Goal: Task Accomplishment & Management: Manage account settings

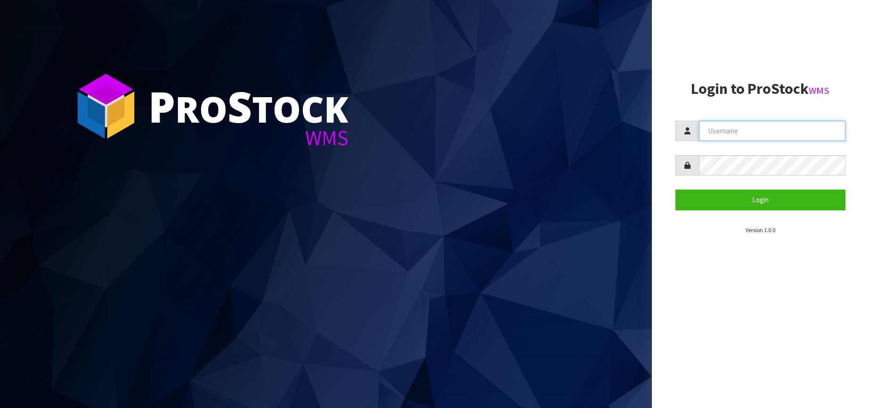
click at [716, 131] on input "text" at bounding box center [772, 131] width 147 height 20
type input "Kitchenaid"
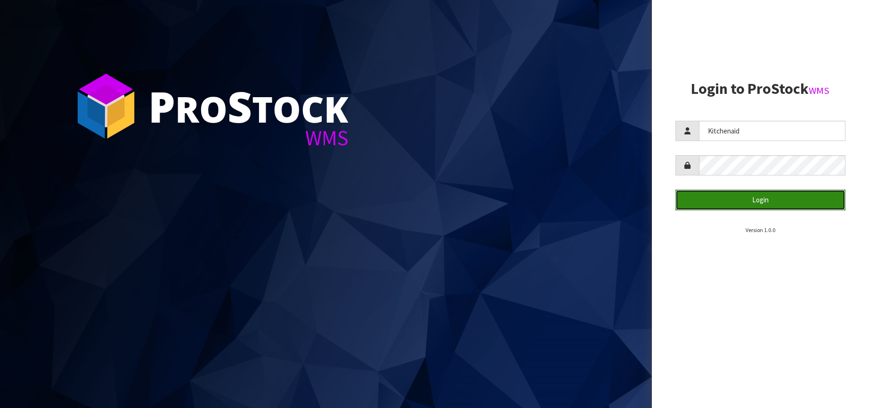
click at [744, 198] on button "Login" at bounding box center [761, 199] width 170 height 20
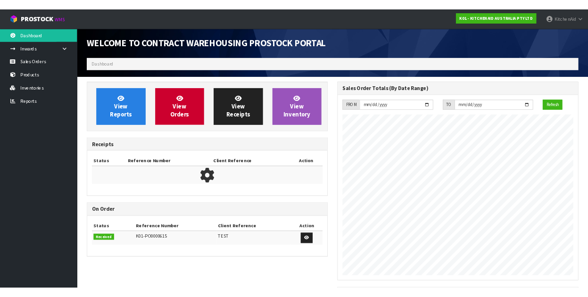
scroll to position [523, 368]
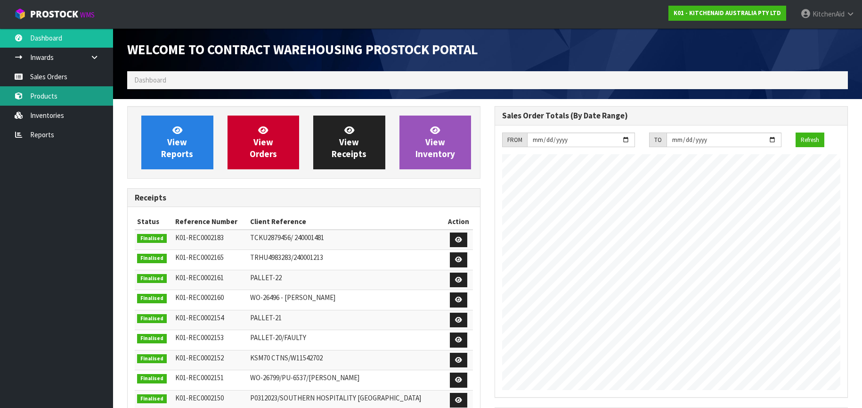
click at [47, 96] on link "Products" at bounding box center [56, 95] width 113 height 19
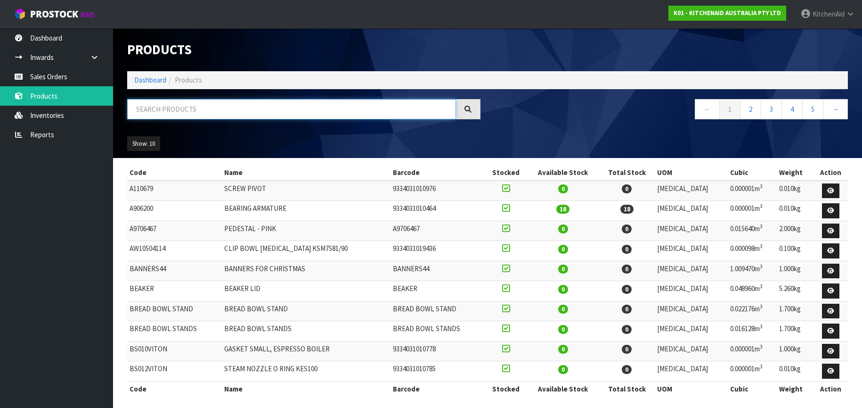
click at [163, 106] on input "text" at bounding box center [291, 109] width 329 height 20
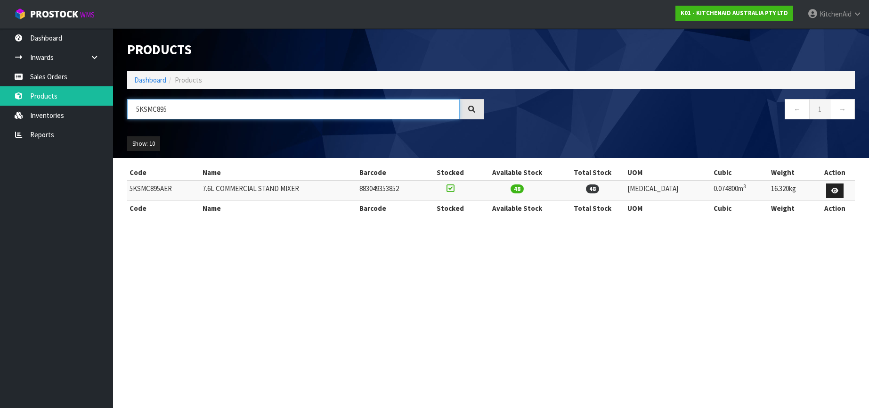
click at [145, 111] on input "5KSMC895" at bounding box center [293, 109] width 333 height 20
paste input "B2072ABM"
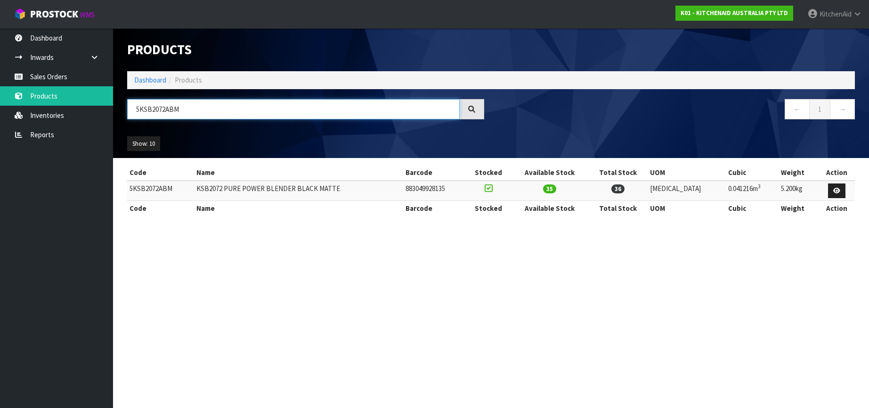
click at [151, 111] on input "5KSB2072ABM" at bounding box center [293, 109] width 333 height 20
click at [191, 111] on input "5KSB2072ABM" at bounding box center [293, 109] width 333 height 20
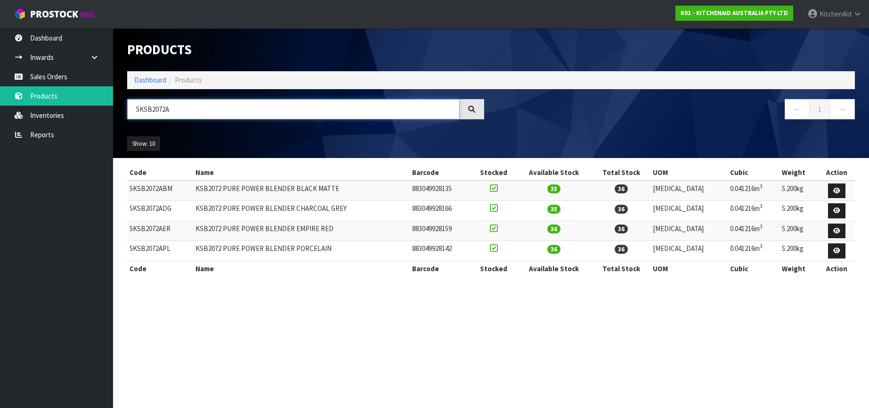
click at [140, 106] on input "5KSB2072A" at bounding box center [293, 109] width 333 height 20
paste input "MT2109APL"
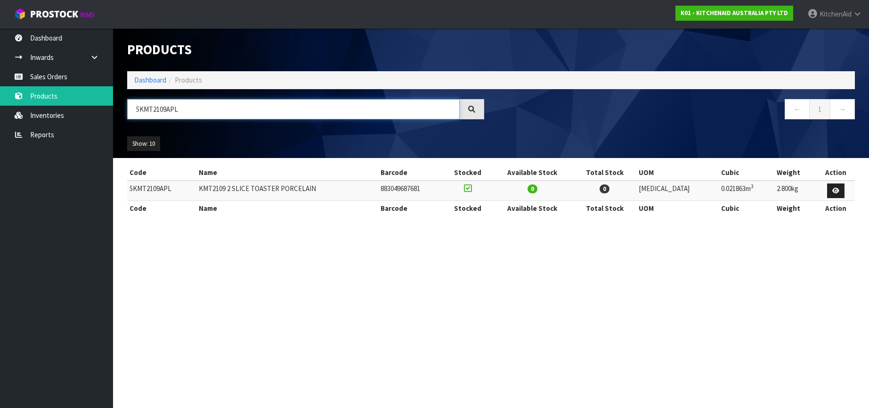
click at [150, 106] on input "5KMT2109APL" at bounding box center [293, 109] width 333 height 20
paste input "4"
click at [152, 112] on input "5KMT4109APL" at bounding box center [293, 109] width 333 height 20
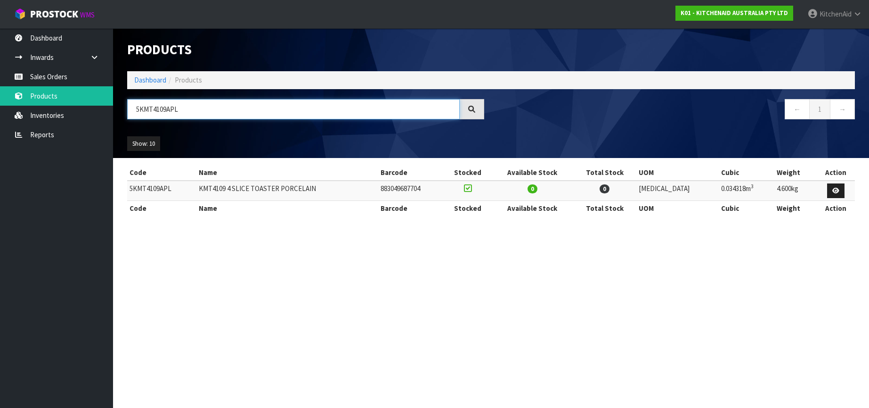
paste input "SM195PSAJP"
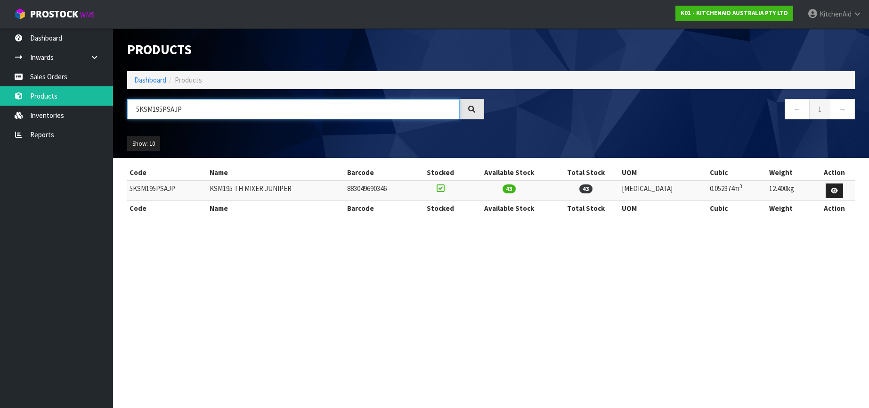
click at [151, 109] on input "5KSM195PSAJP" at bounding box center [293, 109] width 333 height 20
paste input "5THFBSS"
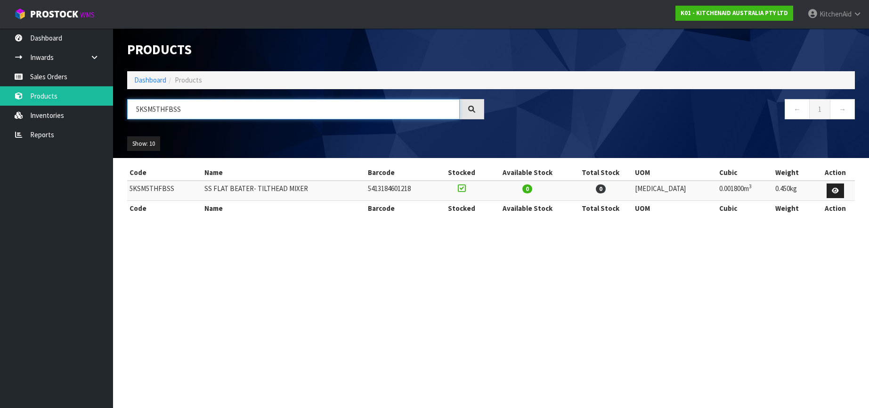
click at [153, 108] on input "5KSM5THFBSS" at bounding box center [293, 109] width 333 height 20
paste input "WWSS"
click at [150, 107] on input "5KSM5THWWSS" at bounding box center [293, 109] width 333 height 20
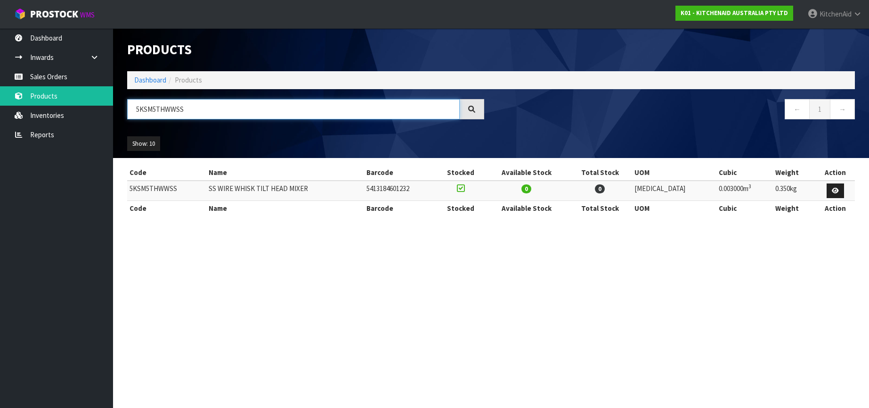
paste input "K5THCB"
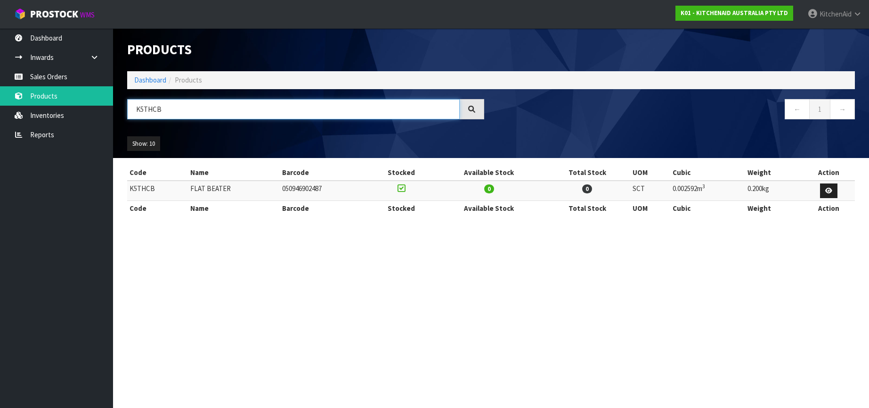
click at [142, 108] on input "K5THCB" at bounding box center [293, 109] width 333 height 20
paste input "SBP"
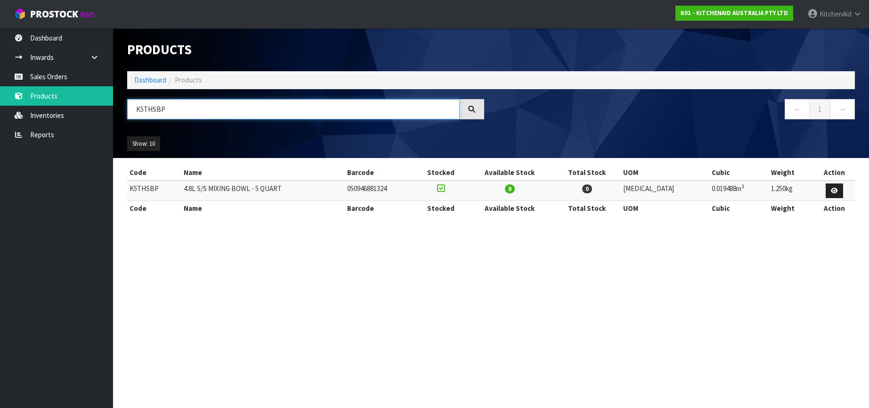
click at [145, 110] on input "K5THSBP" at bounding box center [293, 109] width 333 height 20
paste input "5KSB2040BBB"
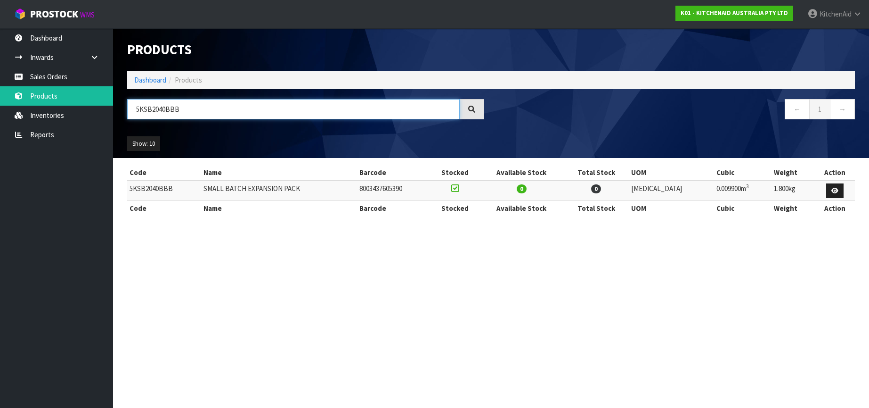
click at [136, 112] on input "5KSB2040BBB" at bounding box center [293, 109] width 333 height 20
paste input "MTHPS"
click at [138, 113] on input "5KSMTHPS" at bounding box center [293, 109] width 333 height 20
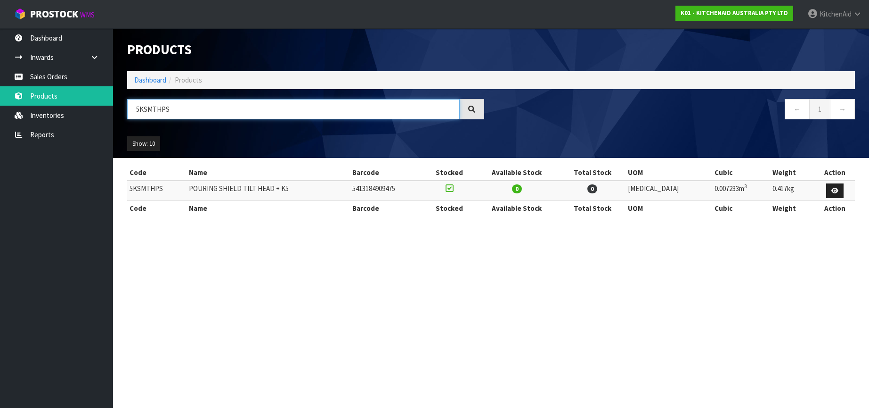
paste input "B70"
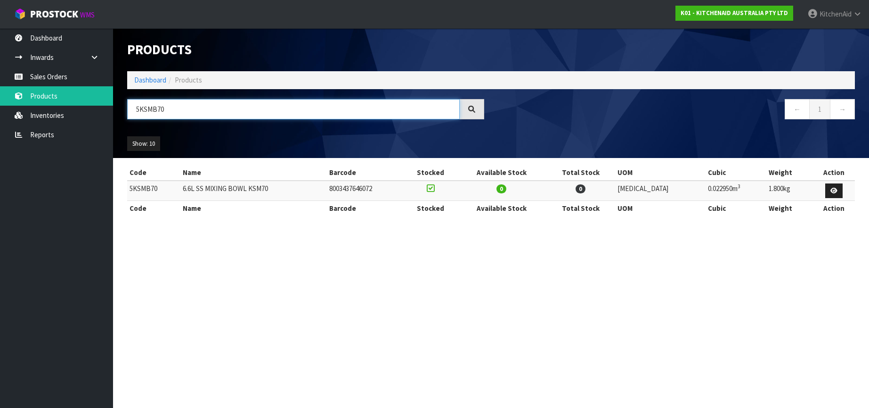
click at [143, 112] on input "5KSMB70" at bounding box center [293, 109] width 333 height 20
paste input "BRJA16ABM"
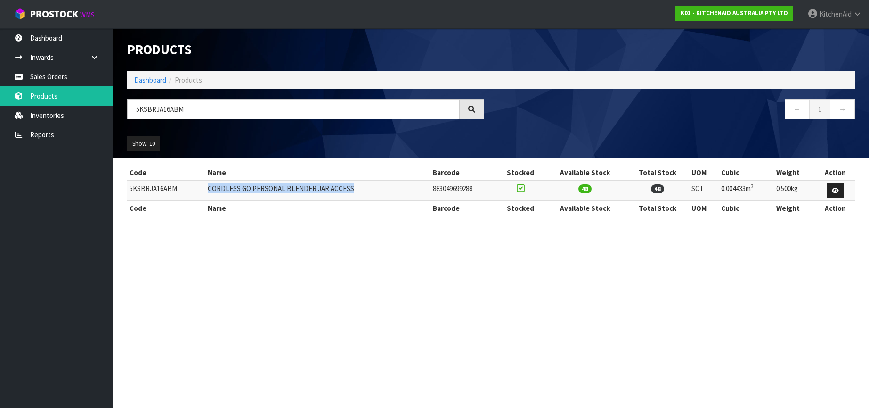
drag, startPoint x: 210, startPoint y: 189, endPoint x: 352, endPoint y: 190, distance: 142.3
click at [352, 190] on td "CORDLESS GO PERSONAL BLENDER JAR ACCESS" at bounding box center [318, 190] width 226 height 20
copy td "CORDLESS GO PERSONAL BLENDER JAR ACCESS"
click at [148, 111] on input "5KSBRJA16ABM" at bounding box center [293, 109] width 333 height 20
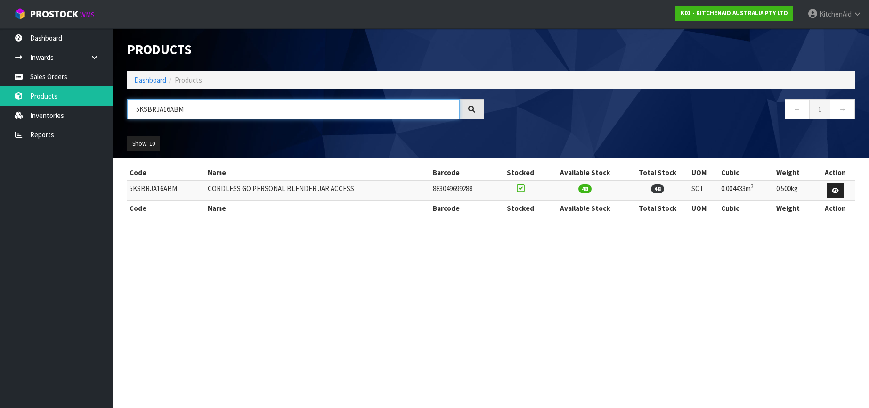
paste input "K5THCB"
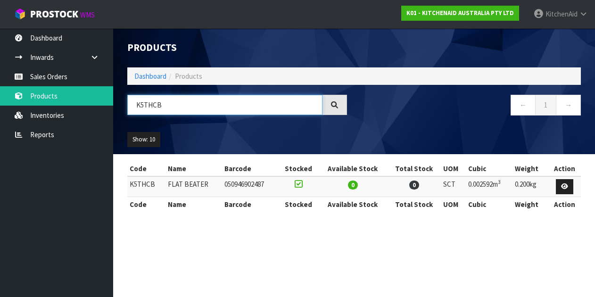
click at [155, 105] on input "K5THCB" at bounding box center [224, 105] width 195 height 20
paste input "5KSM5THFBSS"
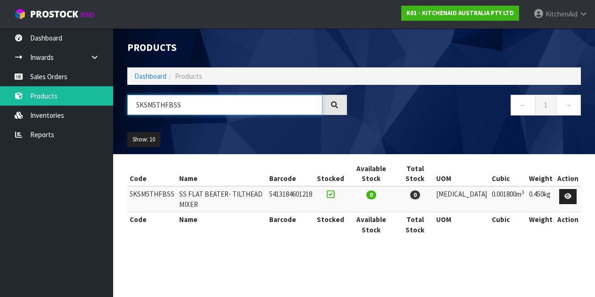
click at [143, 103] on input "5KSM5THFBSS" at bounding box center [224, 105] width 195 height 20
paste input "B2040BBB"
click at [141, 106] on input "5KSB2040BBB" at bounding box center [224, 105] width 195 height 20
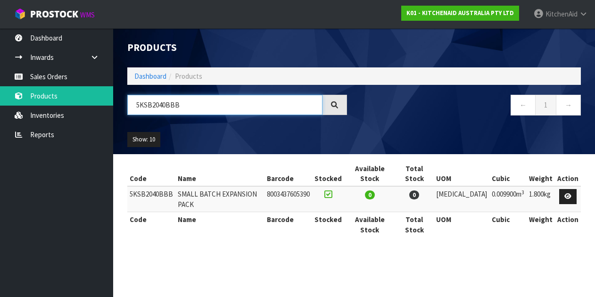
paste input "M5THWWSS"
click at [142, 106] on input "5KSM5THWWSS" at bounding box center [224, 105] width 195 height 20
paste input "B2040BBB"
click at [143, 106] on input "5KSB2040BBB" at bounding box center [224, 105] width 195 height 20
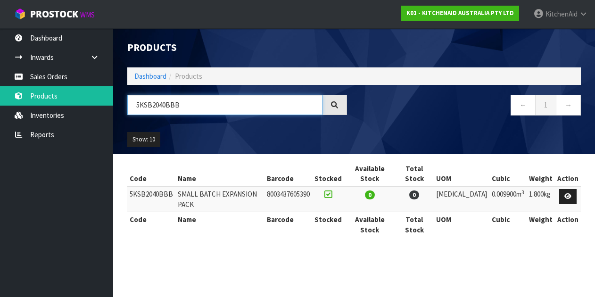
click at [143, 106] on input "5KSB2040BBB" at bounding box center [224, 105] width 195 height 20
paste input "30PJ"
click at [147, 107] on input "5KSB2030PJB" at bounding box center [224, 105] width 195 height 20
paste input "40BBB"
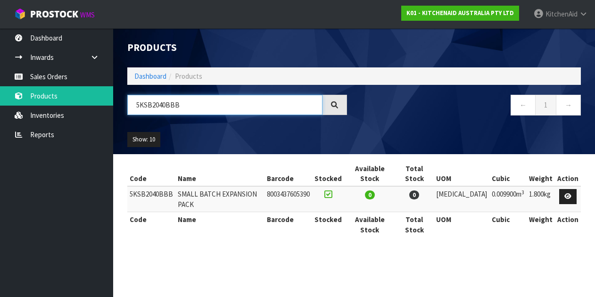
click at [150, 108] on input "5KSB2040BBB" at bounding box center [224, 105] width 195 height 20
paste input "M5THWWSS"
click at [148, 109] on input "5KSM5THWWSS" at bounding box center [224, 105] width 195 height 20
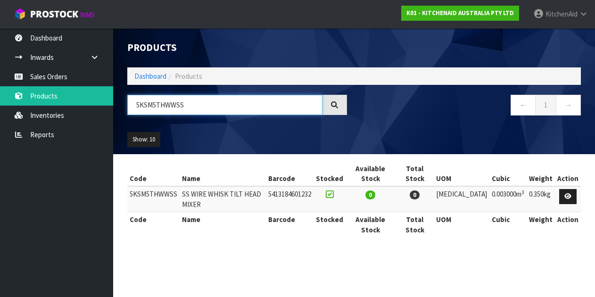
paste input "B2030PJB"
click at [150, 108] on input "5KSB2030PJB" at bounding box center [224, 105] width 195 height 20
paste input "40BB"
click at [146, 104] on input "5KSB2040BBB" at bounding box center [224, 105] width 195 height 20
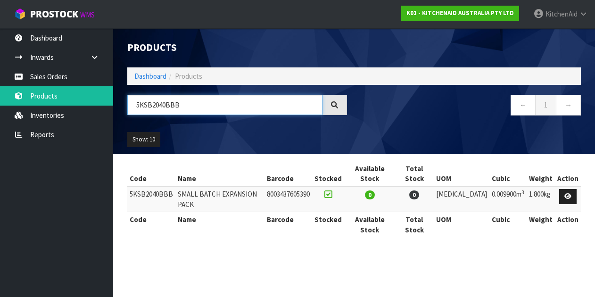
click at [146, 104] on input "5KSB2040BBB" at bounding box center [224, 105] width 195 height 20
paste input "30PJ"
click at [142, 110] on input "5KSB2030PJB" at bounding box center [224, 105] width 195 height 20
paste input "K5THSBP"
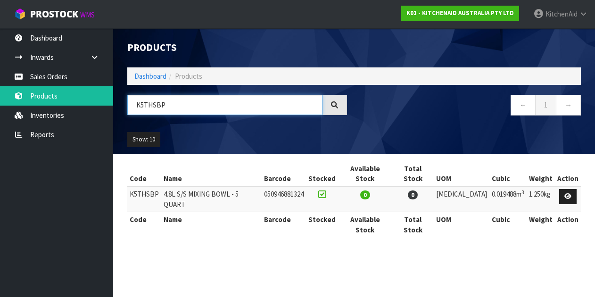
click at [141, 107] on input "K5THSBP" at bounding box center [224, 105] width 195 height 20
paste input "5KEK1701APL"
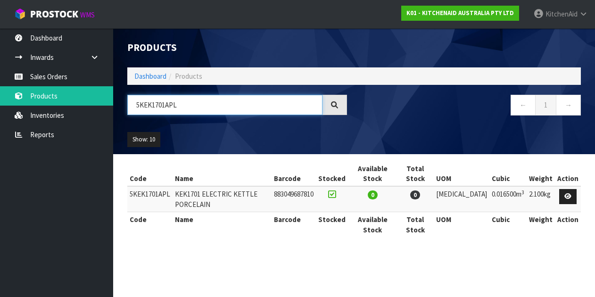
click at [145, 106] on input "5KEK1701APL" at bounding box center [224, 105] width 195 height 20
paste input "SB2040BBB"
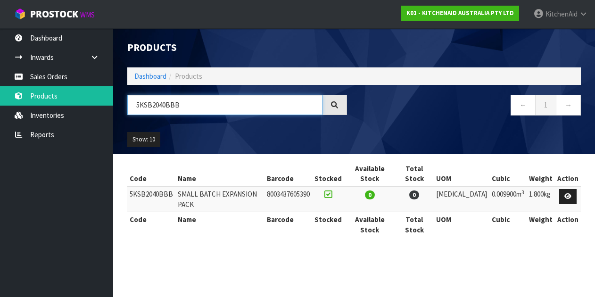
click at [161, 111] on input "5KSB2040BBB" at bounding box center [224, 105] width 195 height 20
paste input "30PJB"
click at [141, 108] on input "5KSB2030PJB" at bounding box center [224, 105] width 195 height 20
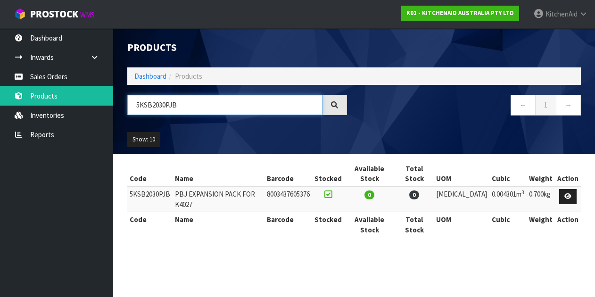
paste input "40BB"
click at [138, 106] on input "5KSB2040BBB" at bounding box center [224, 105] width 195 height 20
paste input "EK1701APL"
click at [150, 109] on input "5KEK1701APL" at bounding box center [224, 105] width 195 height 20
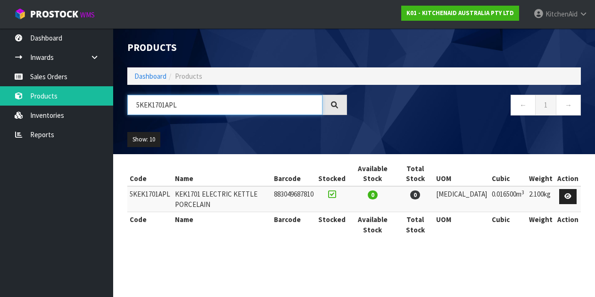
click at [150, 109] on input "5KEK1701APL" at bounding box center [224, 105] width 195 height 20
paste input "K5THSBP"
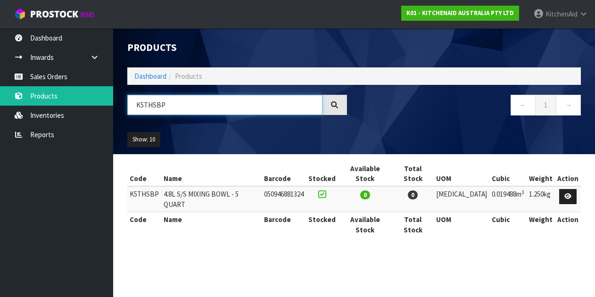
click at [148, 105] on input "K5THSBP" at bounding box center [224, 105] width 195 height 20
paste input "5KSM5THFBSS"
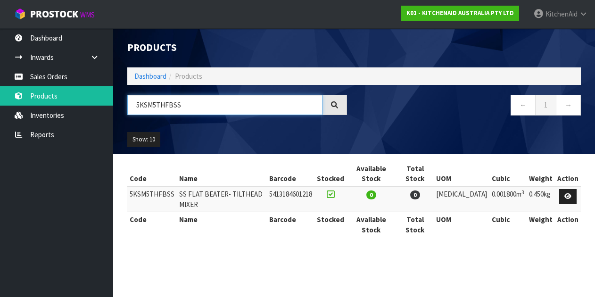
click at [140, 106] on input "5KSM5THFBSS" at bounding box center [224, 105] width 195 height 20
paste input "WWSS"
click at [152, 109] on input "5KSM5THWWSS" at bounding box center [224, 105] width 195 height 20
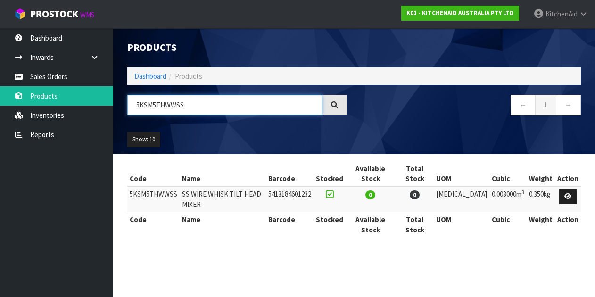
paste input "K45WW"
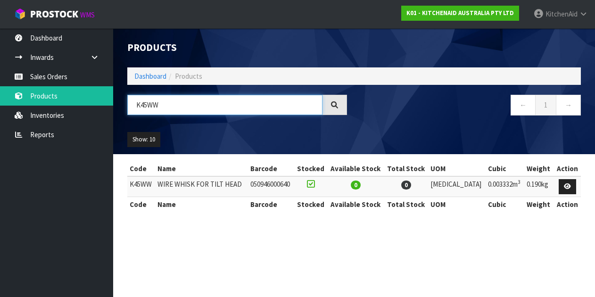
click at [155, 110] on input "K45WW" at bounding box center [224, 105] width 195 height 20
paste input "5THSBP"
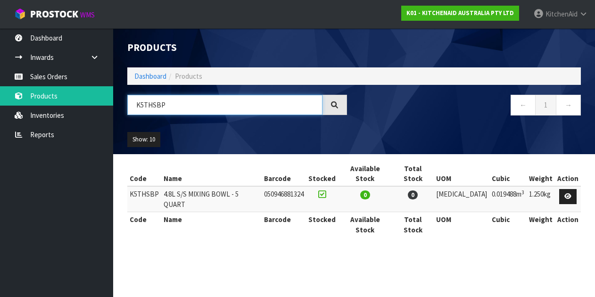
click at [143, 106] on input "K5THSBP" at bounding box center [224, 105] width 195 height 20
paste input "CB"
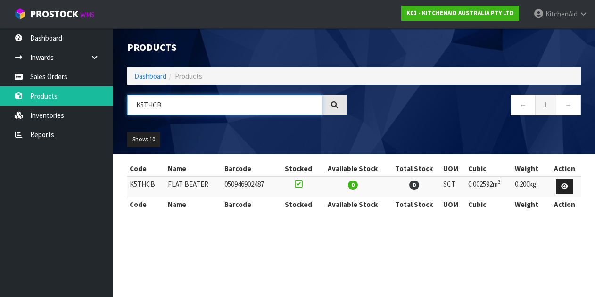
click at [154, 105] on input "K5THCB" at bounding box center [224, 105] width 195 height 20
paste input "5KEK1701APL"
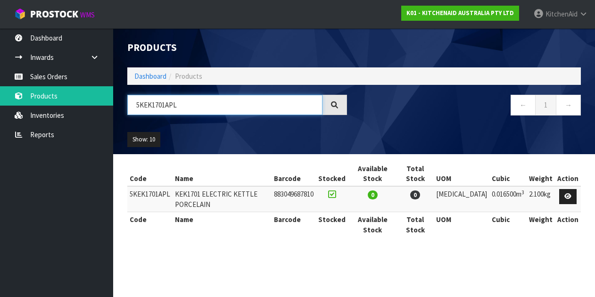
click at [156, 105] on input "5KEK1701APL" at bounding box center [224, 105] width 195 height 20
paste input "KN211WW"
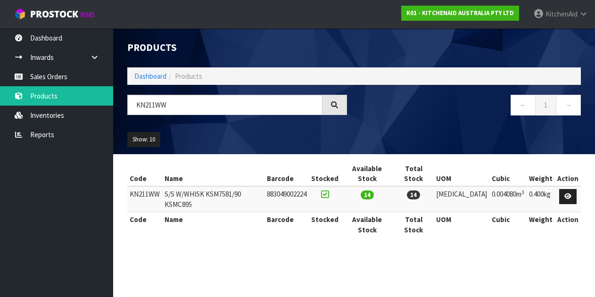
click at [582, 238] on section "Products Import Products Drop file here to import csv template Dashboard Produc…" at bounding box center [297, 148] width 595 height 297
click at [177, 101] on input "KN211WW" at bounding box center [224, 105] width 195 height 20
paste input "5KEK1701APL"
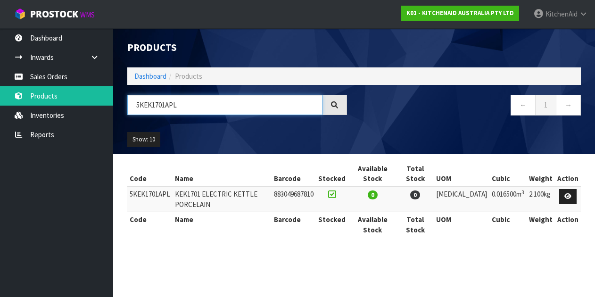
click at [154, 107] on input "5KEK1701APL" at bounding box center [224, 105] width 195 height 20
paste input "K5AWW"
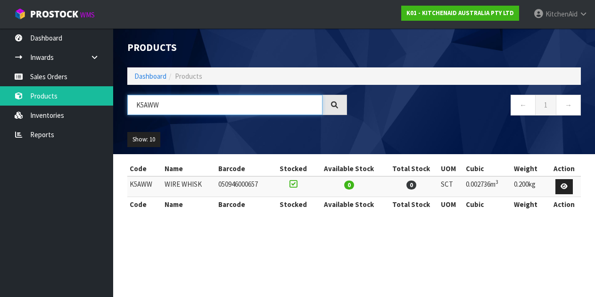
click at [143, 109] on input "K5AWW" at bounding box center [224, 105] width 195 height 20
paste input "SMC7QEW"
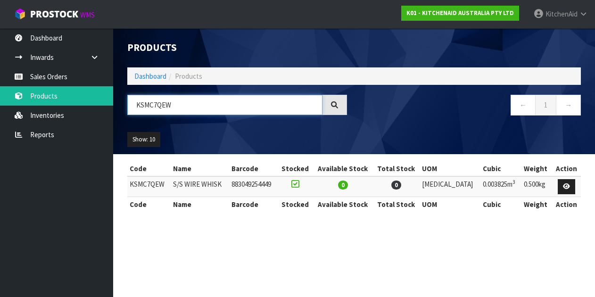
click at [150, 104] on input "KSMC7QEW" at bounding box center [224, 105] width 195 height 20
paste input "5KMT4109ABM"
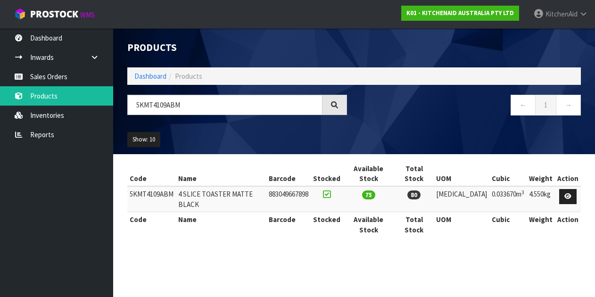
click at [581, 240] on section "Products Import Products Drop file here to import csv template Dashboard Produc…" at bounding box center [297, 148] width 595 height 297
click at [148, 106] on input "5KMT4109ABM" at bounding box center [224, 105] width 195 height 20
paste input "K5THCB"
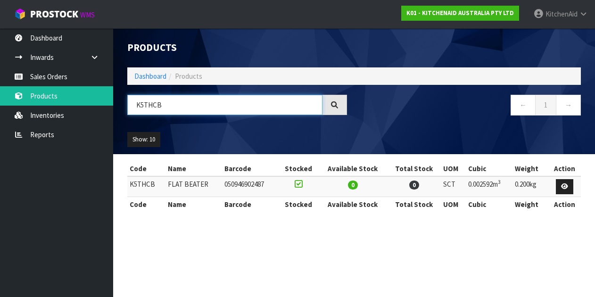
click at [163, 109] on input "K5THCB" at bounding box center [224, 105] width 195 height 20
paste input "45WW"
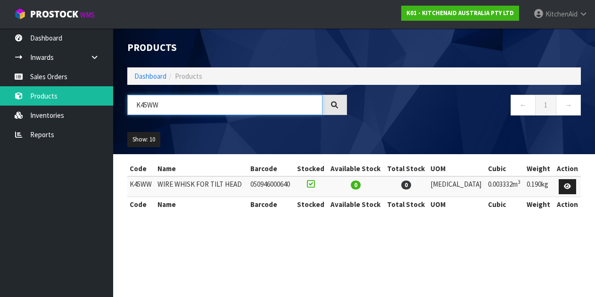
click at [148, 107] on input "K45WW" at bounding box center [224, 105] width 195 height 20
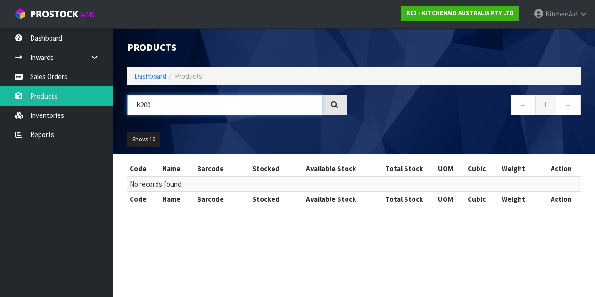
click at [143, 103] on input "K200" at bounding box center [224, 105] width 195 height 20
paste input "5KSB2072ADG"
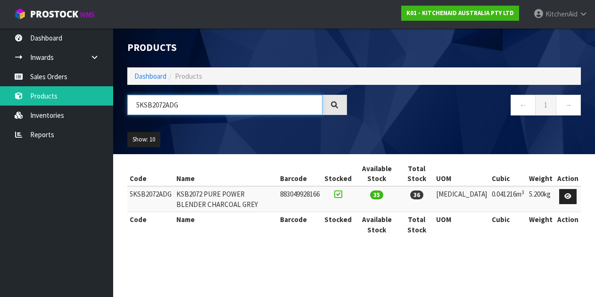
drag, startPoint x: 166, startPoint y: 106, endPoint x: 205, endPoint y: 107, distance: 39.1
click at [204, 107] on input "5KSB2072ADG" at bounding box center [224, 105] width 195 height 20
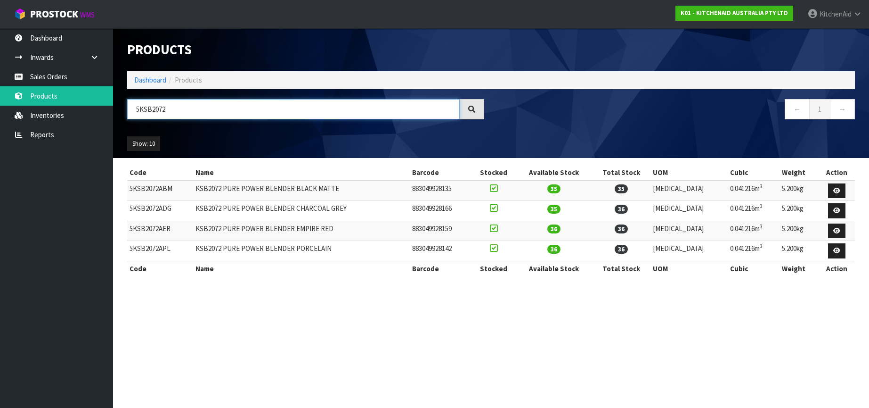
click at [169, 110] on input "5KSB2072" at bounding box center [293, 109] width 333 height 20
paste input "KA/5KSBRJA16ABM"
drag, startPoint x: 147, startPoint y: 109, endPoint x: 126, endPoint y: 115, distance: 22.2
click at [123, 111] on div "KA/5KSBRJA16ABM" at bounding box center [305, 112] width 371 height 27
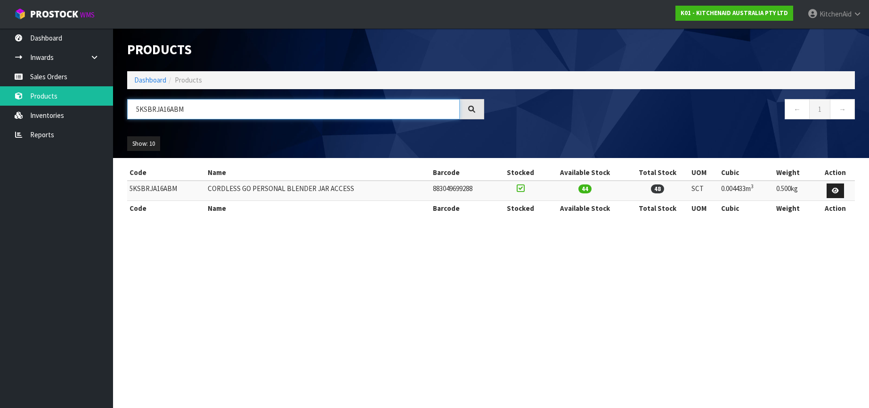
click at [154, 111] on input "5KSBRJA16ABM" at bounding box center [293, 109] width 333 height 20
click at [148, 110] on input "5KSBRJA16ABM" at bounding box center [293, 109] width 333 height 20
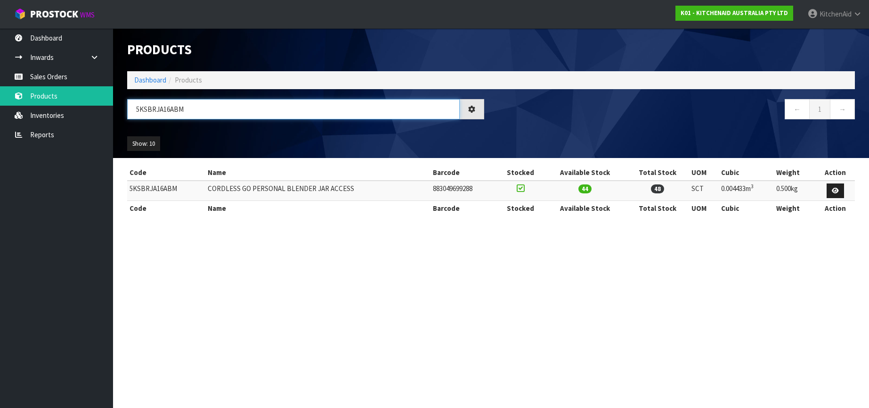
paste input "KA/5KRB12A"
drag, startPoint x: 147, startPoint y: 112, endPoint x: 132, endPoint y: 111, distance: 15.6
click at [132, 111] on input "KA/5KRB12A" at bounding box center [293, 109] width 333 height 20
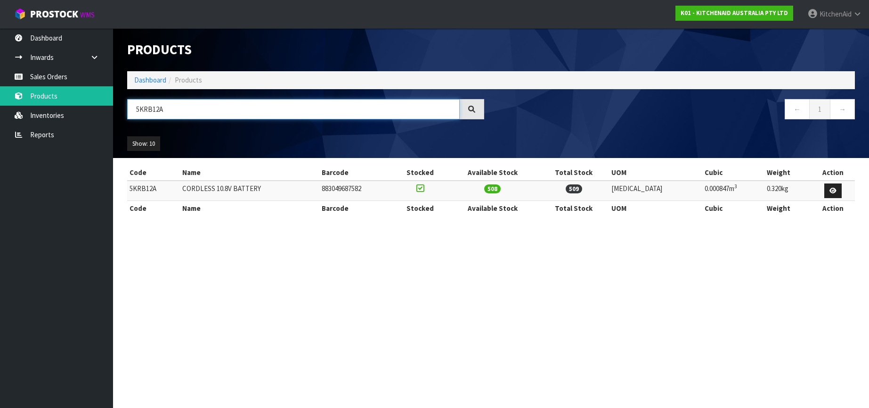
click at [151, 111] on input "5KRB12A" at bounding box center [293, 109] width 333 height 20
click at [147, 113] on input "5KRB12A" at bounding box center [293, 109] width 333 height 20
paste input "KA/KFE5T"
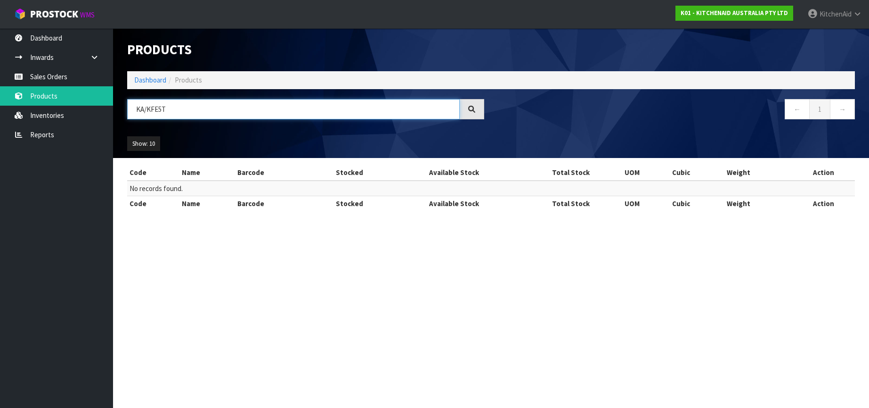
drag, startPoint x: 147, startPoint y: 113, endPoint x: 125, endPoint y: 112, distance: 21.7
click at [125, 112] on div "KA/KFE5T" at bounding box center [305, 112] width 371 height 27
click at [144, 109] on input "KFE5T" at bounding box center [293, 109] width 333 height 20
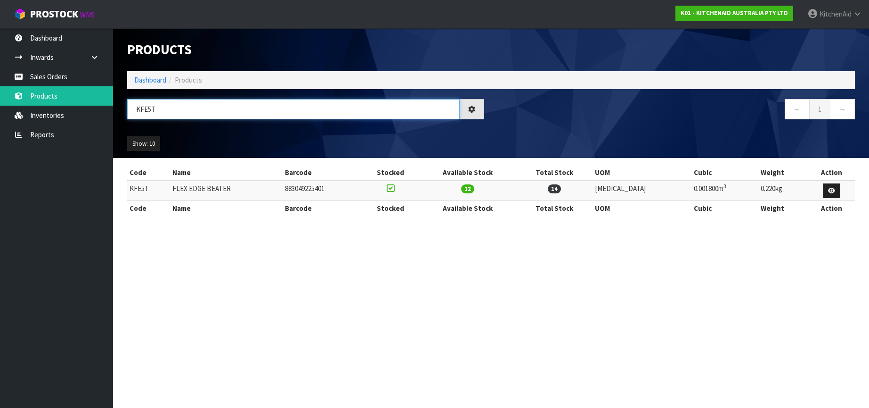
click at [150, 112] on input "KFE5T" at bounding box center [293, 109] width 333 height 20
paste input "A/5KHBRV00A"
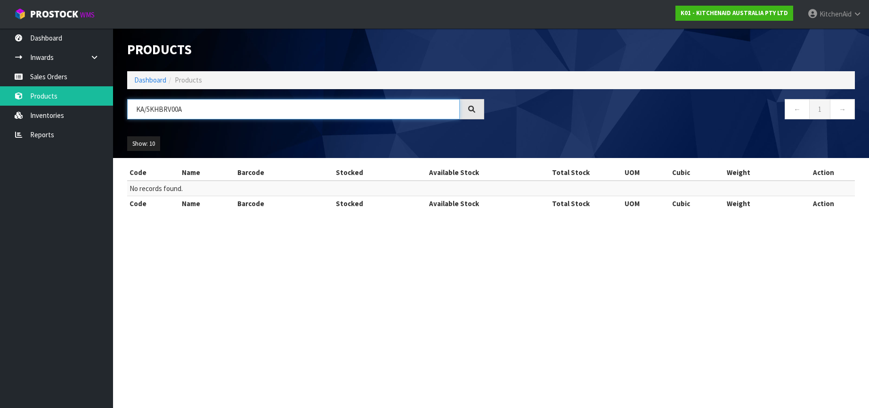
click at [145, 110] on input "KA/5KHBRV00A" at bounding box center [293, 109] width 333 height 20
drag, startPoint x: 148, startPoint y: 110, endPoint x: 134, endPoint y: 110, distance: 13.7
click at [134, 110] on input "KA/5KHBRV00A" at bounding box center [293, 109] width 333 height 20
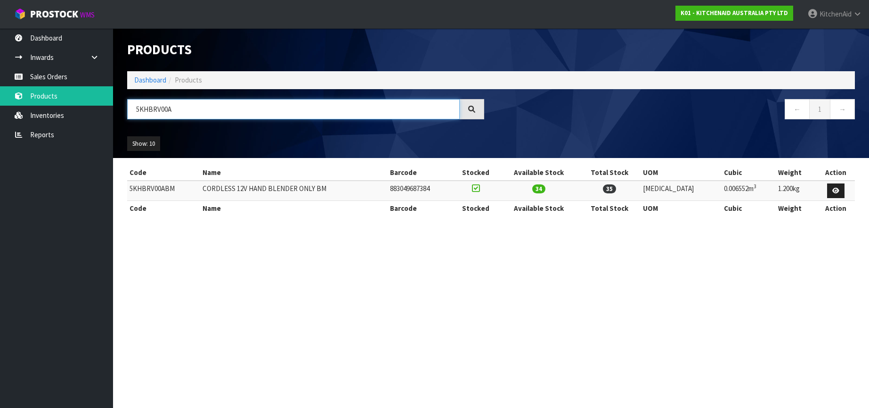
click at [157, 110] on input "5KHBRV00A" at bounding box center [293, 109] width 333 height 20
click at [150, 109] on input "5KHBRV00A" at bounding box center [293, 109] width 333 height 20
paste input "KA/5KEK1701ABM"
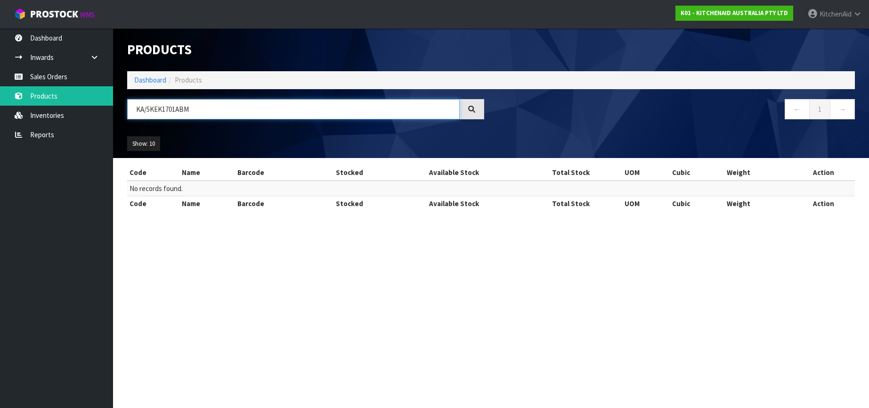
drag, startPoint x: 146, startPoint y: 109, endPoint x: 129, endPoint y: 109, distance: 17.0
click at [129, 109] on input "KA/5KEK1701ABM" at bounding box center [293, 109] width 333 height 20
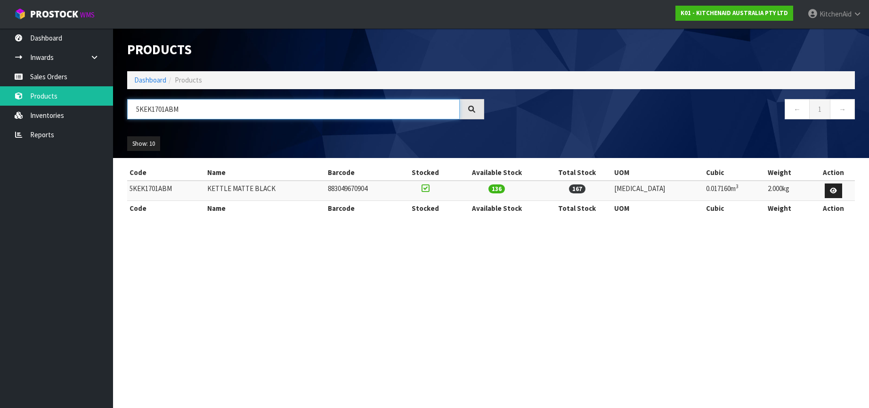
click at [161, 106] on input "5KEK1701ABM" at bounding box center [293, 109] width 333 height 20
click at [166, 108] on input "5KEK1701ABM" at bounding box center [293, 109] width 333 height 20
paste input "KA/5KSMPB5"
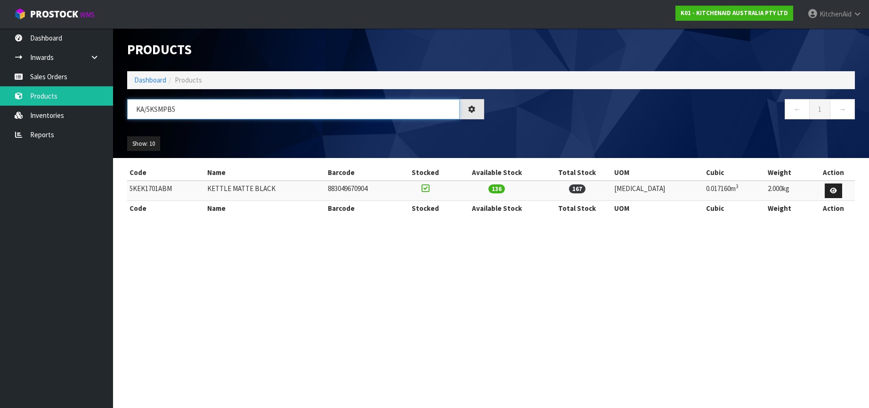
drag, startPoint x: 147, startPoint y: 107, endPoint x: 130, endPoint y: 107, distance: 17.0
click at [130, 107] on input "KA/5KSMPB5" at bounding box center [293, 109] width 333 height 20
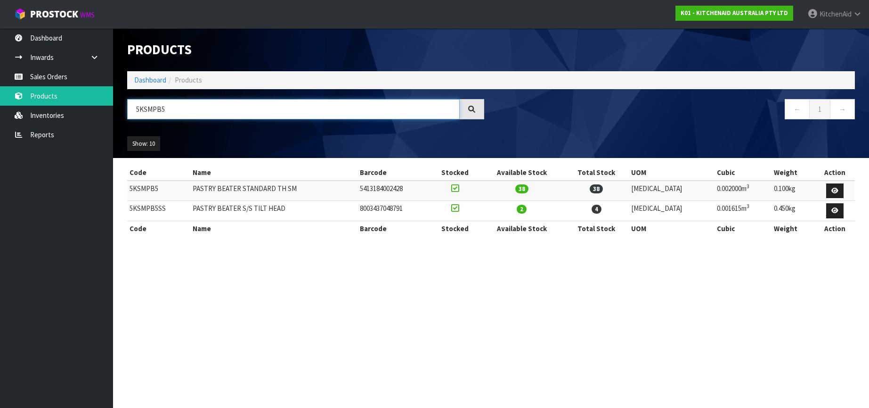
click at [150, 113] on input "5KSMPB5" at bounding box center [293, 109] width 333 height 20
click at [151, 105] on input "5KSMPB5" at bounding box center [293, 109] width 333 height 20
paste input "ka/5KSM2APC"
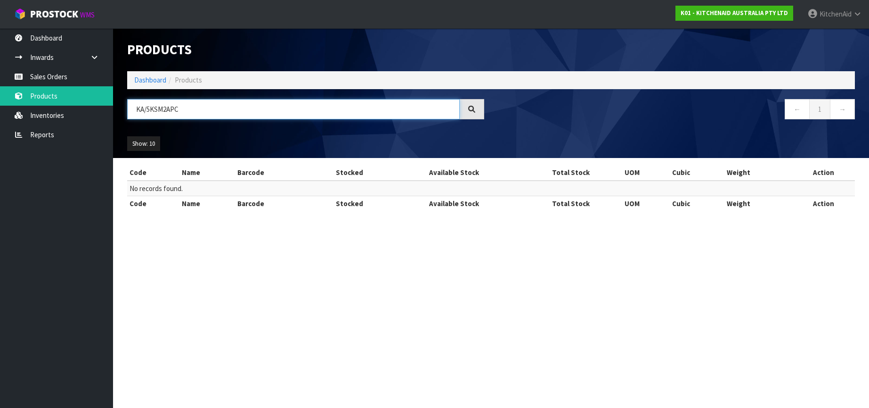
drag, startPoint x: 147, startPoint y: 109, endPoint x: 129, endPoint y: 110, distance: 17.5
click at [128, 109] on input "KA/5KSM2APC" at bounding box center [293, 109] width 333 height 20
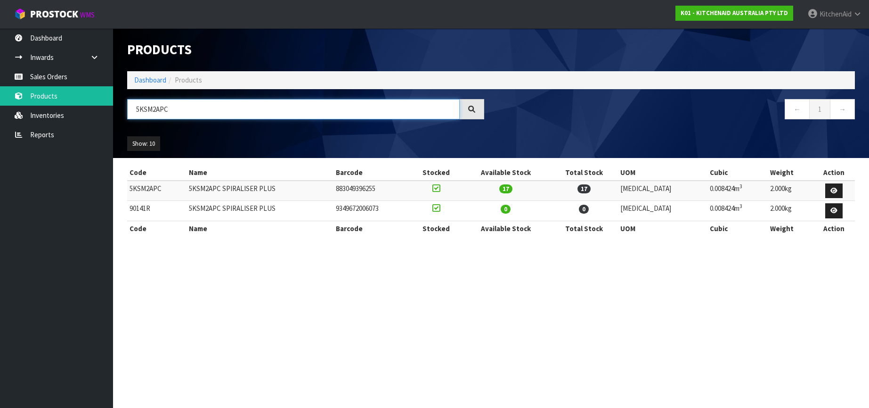
click at [151, 111] on input "5KSM2APC" at bounding box center [293, 109] width 333 height 20
click at [142, 111] on input "5KSM2APC" at bounding box center [293, 109] width 333 height 20
paste input "ka/5KSMEMVS"
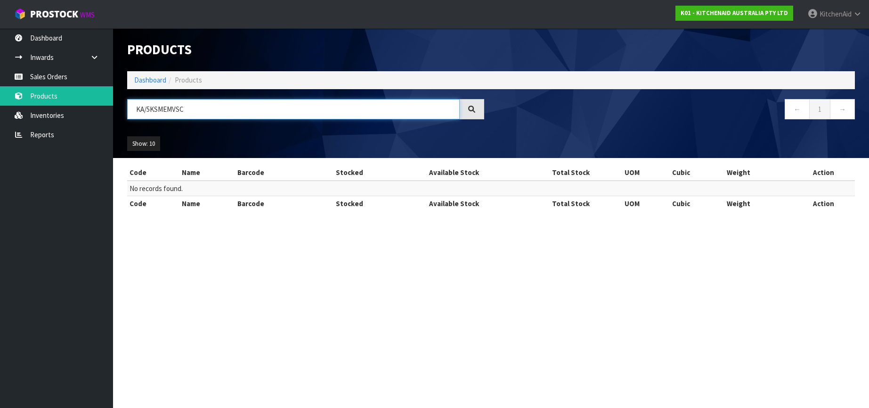
click at [148, 105] on input "KA/5KSMEMVSC" at bounding box center [293, 109] width 333 height 20
click at [147, 106] on input "KA/5KSMEMVSC" at bounding box center [293, 109] width 333 height 20
drag, startPoint x: 147, startPoint y: 108, endPoint x: 132, endPoint y: 108, distance: 15.1
click at [132, 108] on input "KA/5KSMEMVSC" at bounding box center [293, 109] width 333 height 20
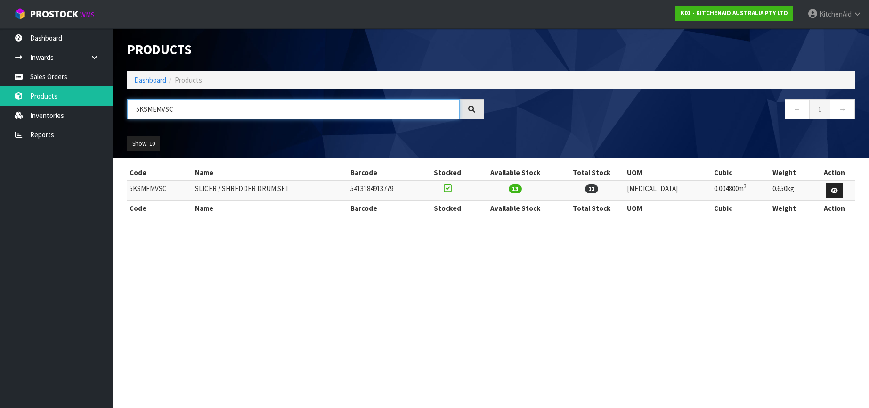
click at [156, 108] on input "5KSMEMVSC" at bounding box center [293, 109] width 333 height 20
click at [150, 109] on input "5KSMEMVSC" at bounding box center [293, 109] width 333 height 20
paste input "KA/KSMPEXTA"
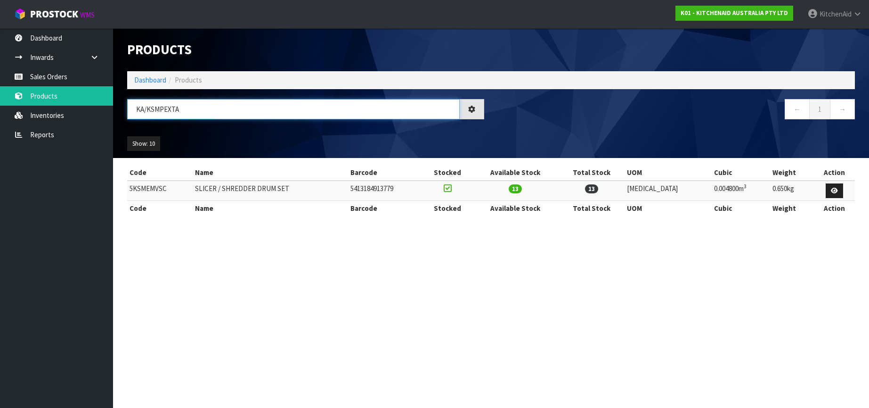
click at [142, 110] on input "KA/KSMPEXTA" at bounding box center [293, 109] width 333 height 20
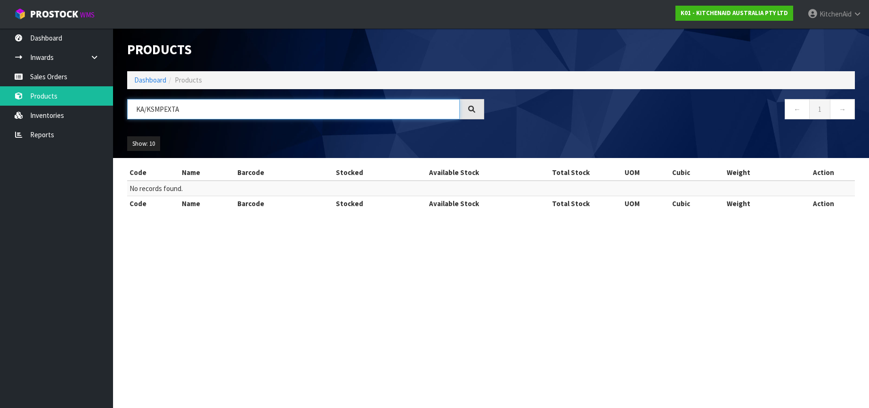
drag, startPoint x: 146, startPoint y: 109, endPoint x: 135, endPoint y: 112, distance: 11.1
click at [134, 109] on input "KA/KSMPEXTA" at bounding box center [293, 109] width 333 height 20
click at [154, 110] on input "KSMPEXTA" at bounding box center [293, 109] width 333 height 20
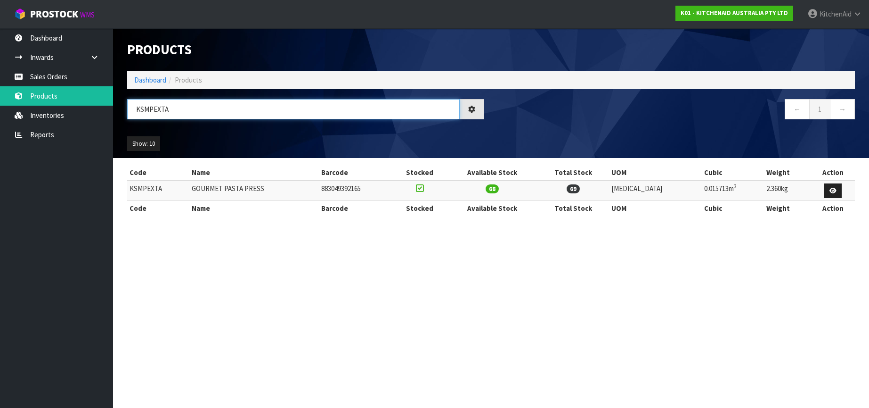
type input "KSMPEXTA"
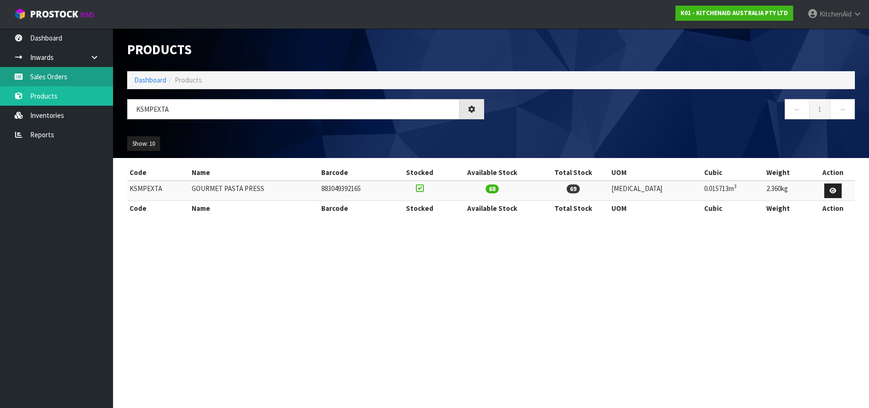
click at [52, 77] on link "Sales Orders" at bounding box center [56, 76] width 113 height 19
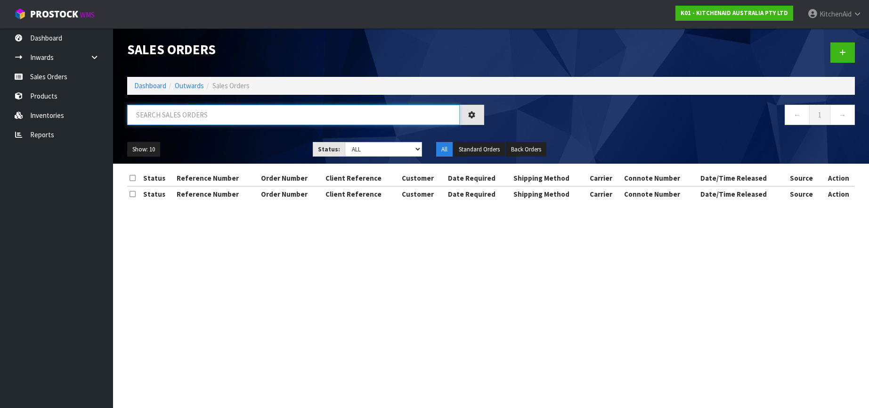
click at [152, 114] on input "text" at bounding box center [293, 115] width 333 height 20
paste input "0000012838"
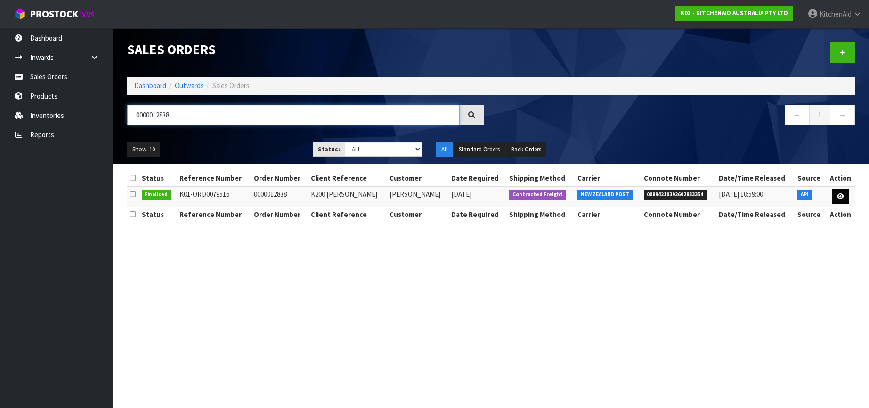
type input "0000012838"
click at [841, 199] on icon at bounding box center [840, 196] width 7 height 6
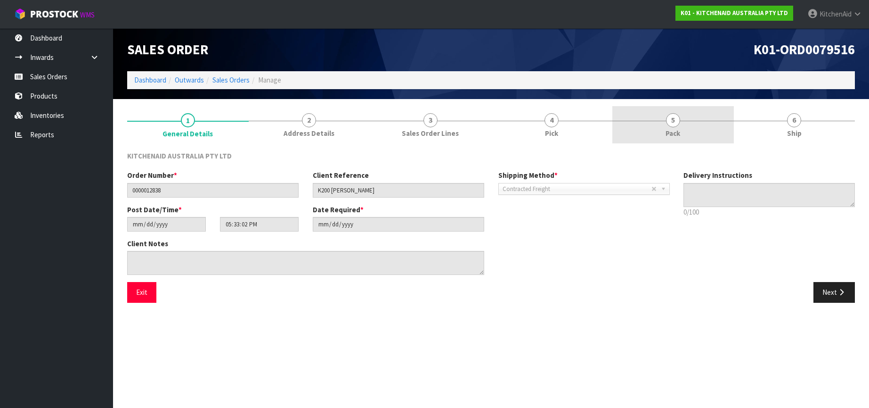
click at [674, 120] on span "5" at bounding box center [673, 120] width 14 height 14
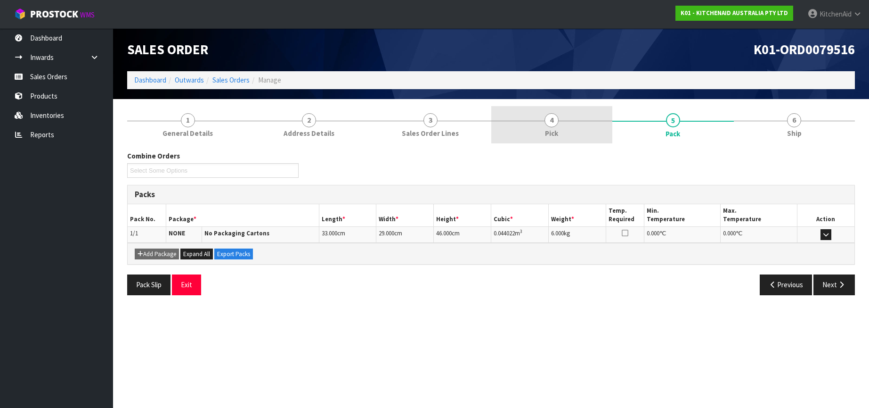
click at [553, 121] on span "4" at bounding box center [552, 120] width 14 height 14
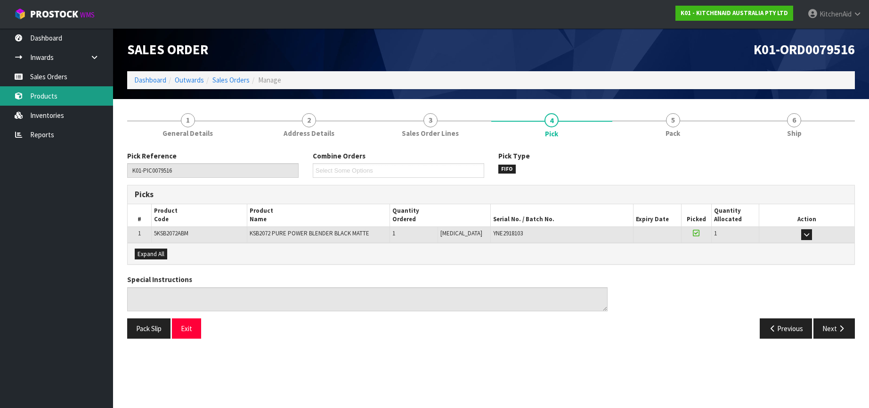
click at [47, 98] on link "Products" at bounding box center [56, 95] width 113 height 19
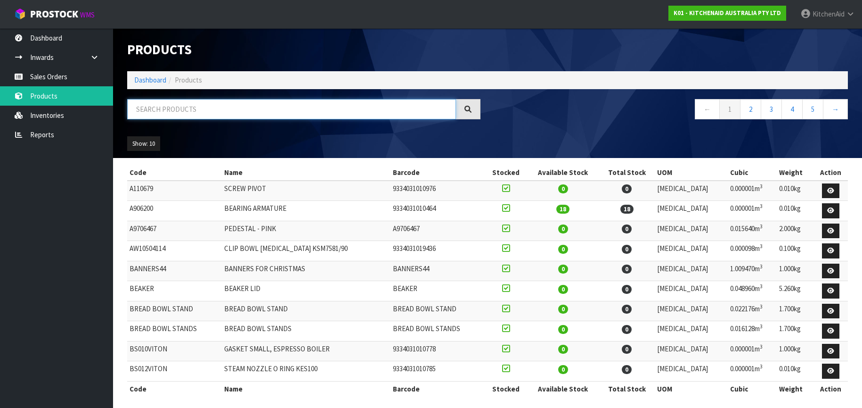
click at [174, 109] on input "text" at bounding box center [291, 109] width 329 height 20
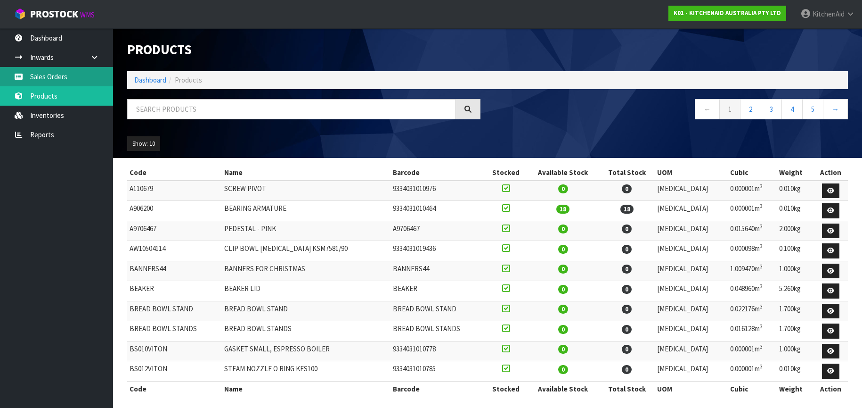
click at [58, 77] on link "Sales Orders" at bounding box center [56, 76] width 113 height 19
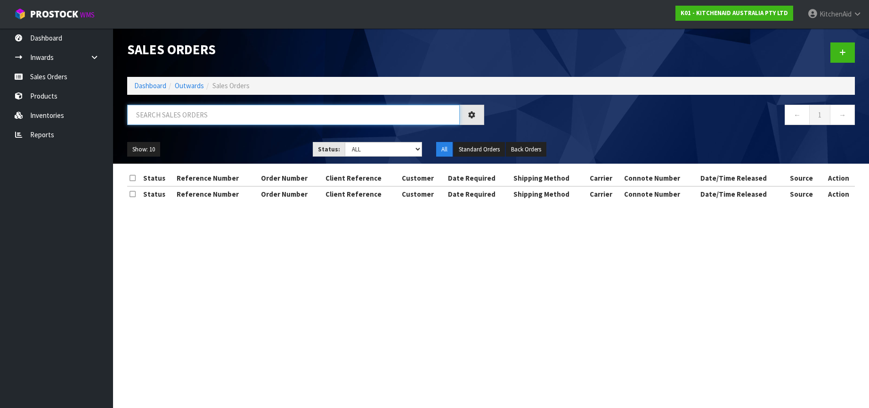
click at [147, 111] on input "text" at bounding box center [293, 115] width 333 height 20
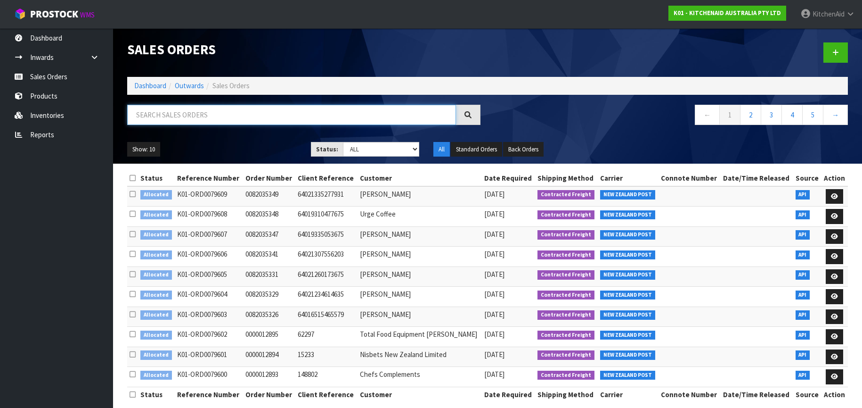
click at [150, 115] on input "text" at bounding box center [291, 115] width 329 height 20
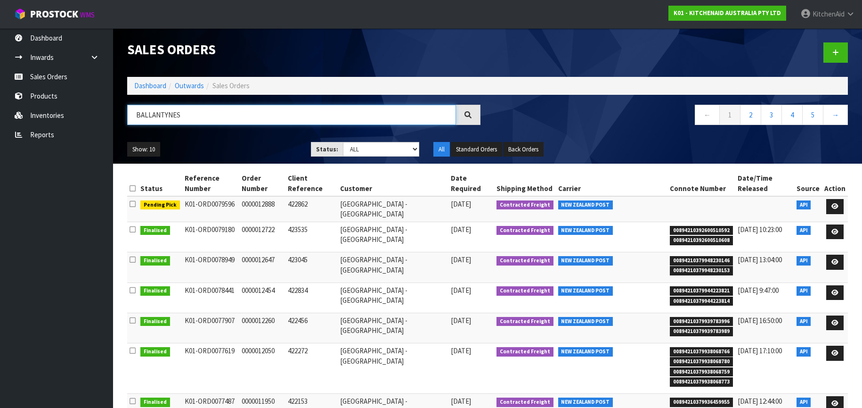
click at [159, 116] on input "BALLANTYNES" at bounding box center [291, 115] width 329 height 20
click at [201, 116] on input "BALLANTYNES" at bounding box center [291, 115] width 329 height 20
type input "BALLANTYNE"
click at [836, 203] on icon at bounding box center [835, 206] width 7 height 6
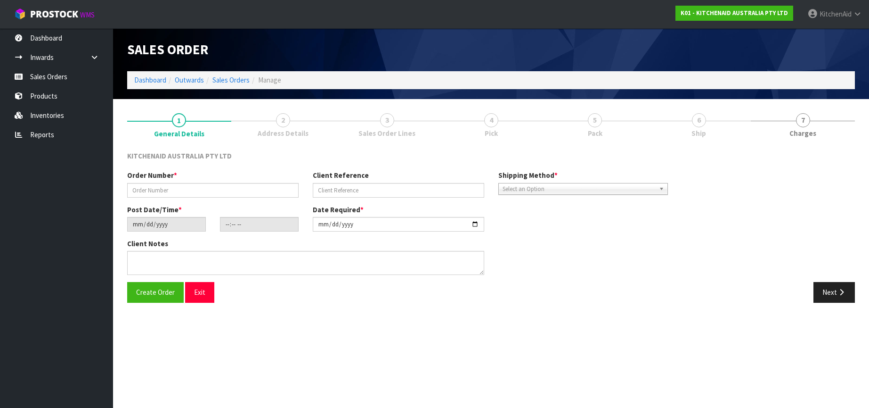
type input "0000012888"
type input "422862"
type input "[DATE]"
type input "11:34:11.000"
type input "[DATE]"
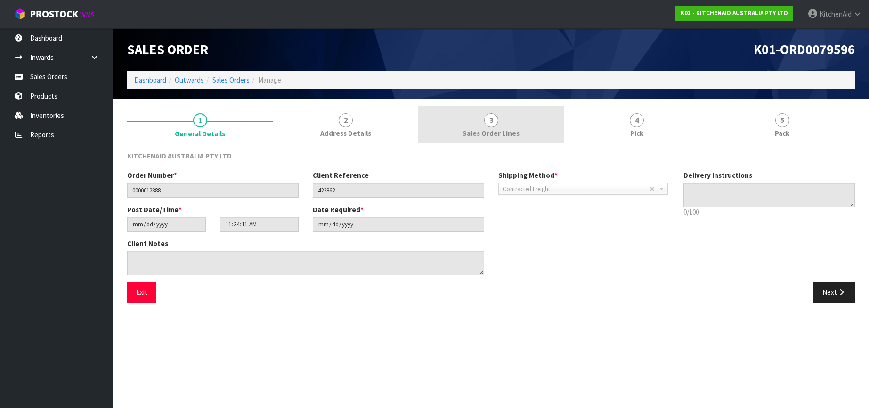
click at [495, 122] on span "3" at bounding box center [491, 120] width 14 height 14
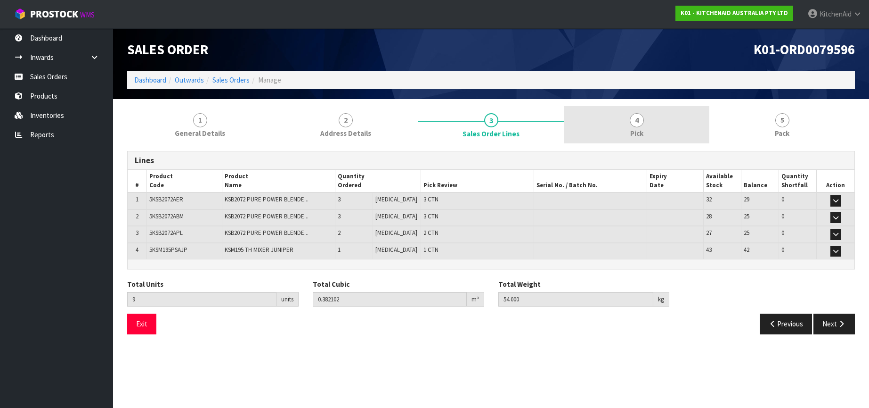
click at [634, 118] on span "4" at bounding box center [637, 120] width 14 height 14
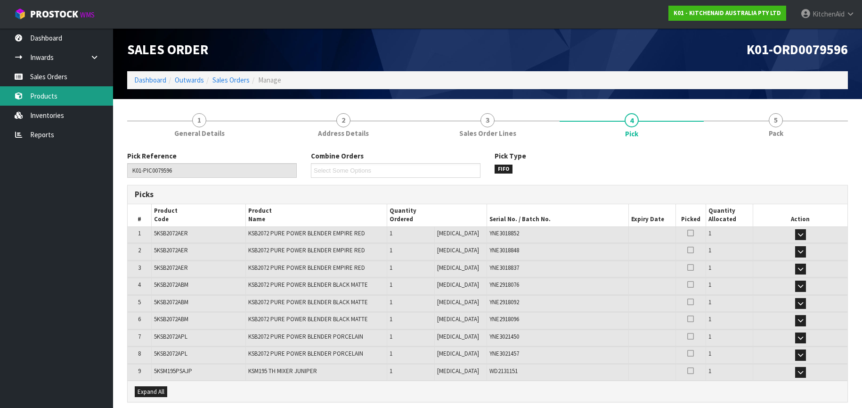
click at [51, 101] on link "Products" at bounding box center [56, 95] width 113 height 19
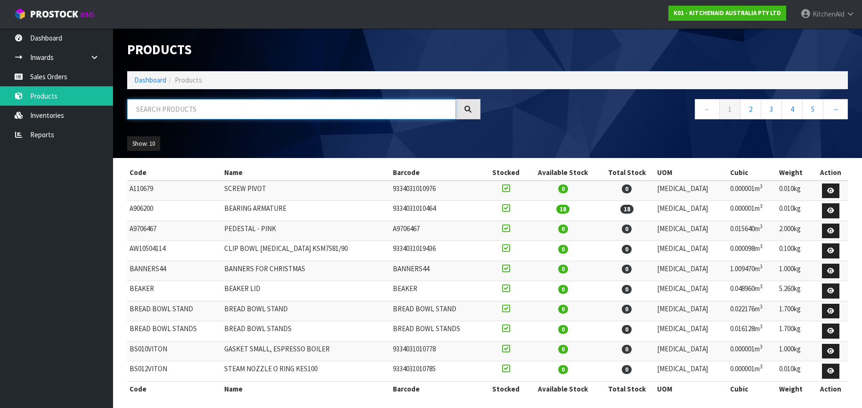
click at [147, 110] on input "text" at bounding box center [291, 109] width 329 height 20
paste input "5KSM45AOB"
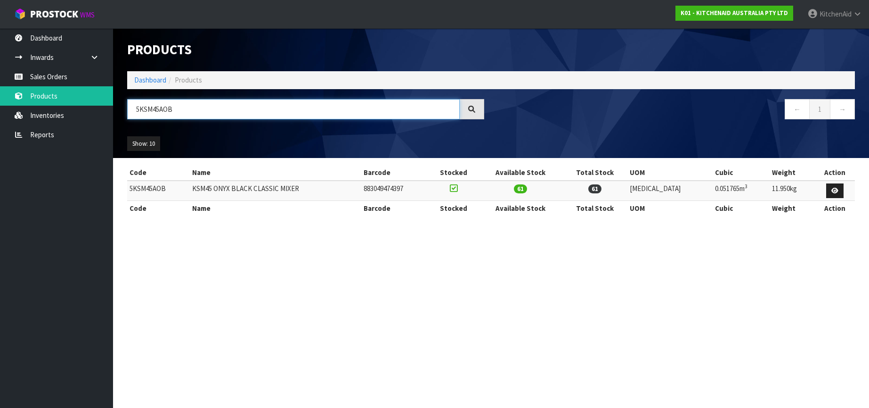
type input "5KSM45AOB"
